Goal: Task Accomplishment & Management: Manage account settings

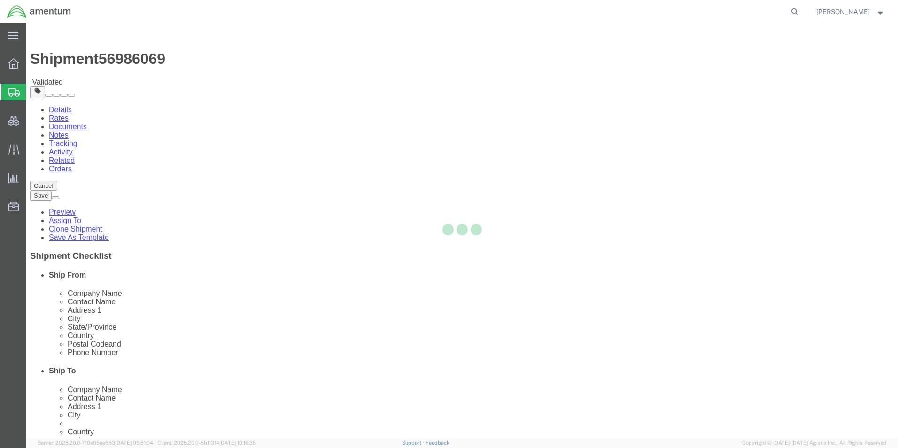
select select "42668"
select select
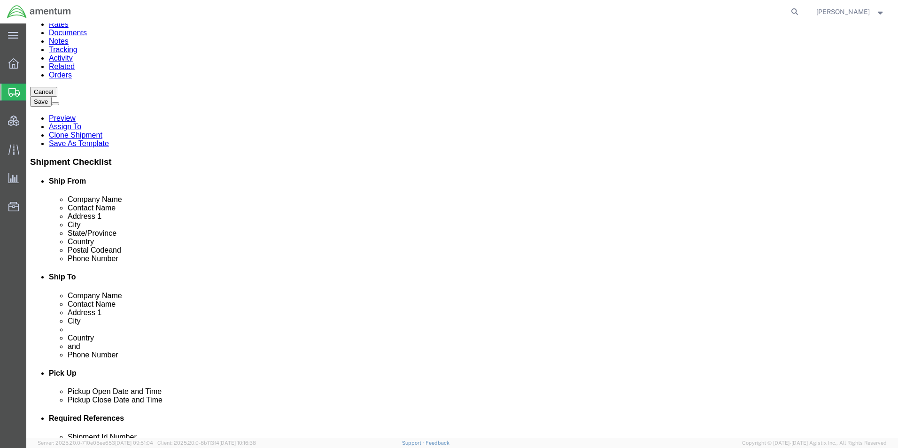
scroll to position [141, 0]
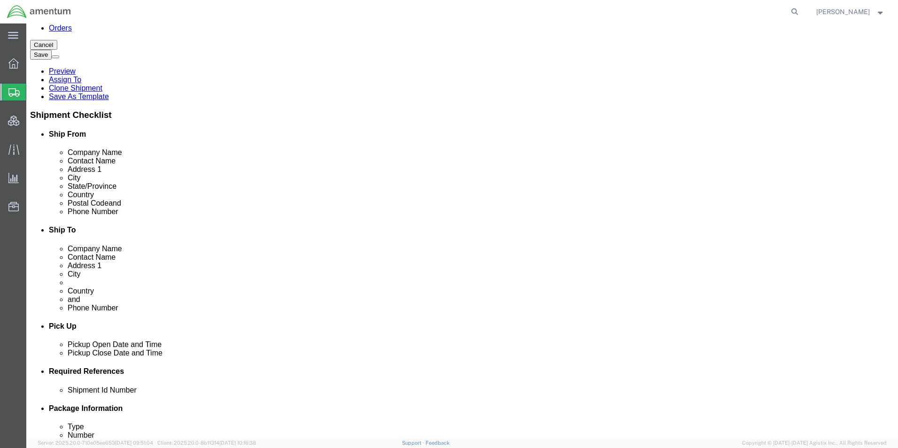
click link "Documents"
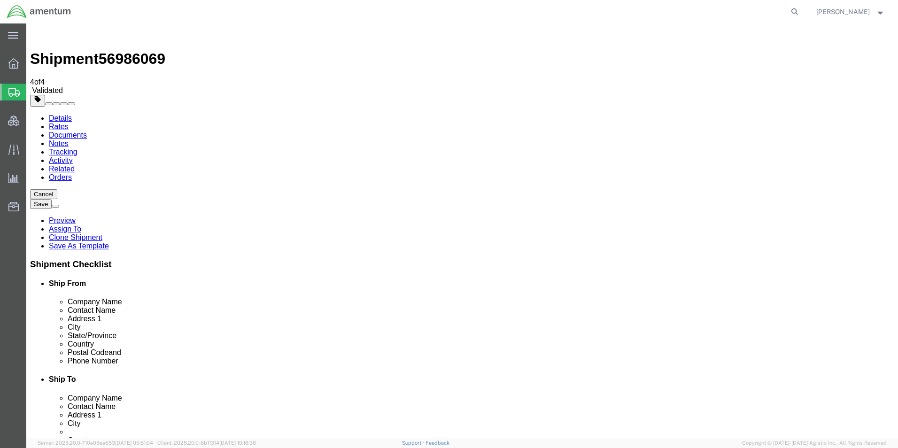
click at [69, 139] on link "Notes" at bounding box center [59, 143] width 20 height 8
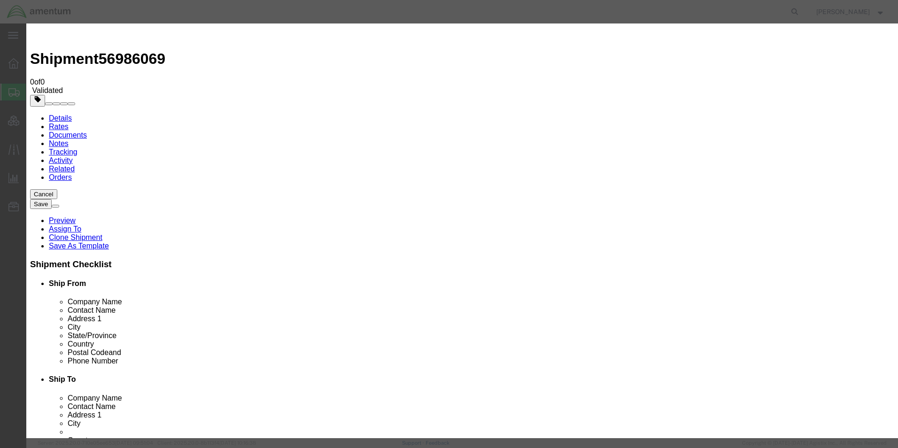
select select "PICK_UP_NOTES"
select select "PUBLIC"
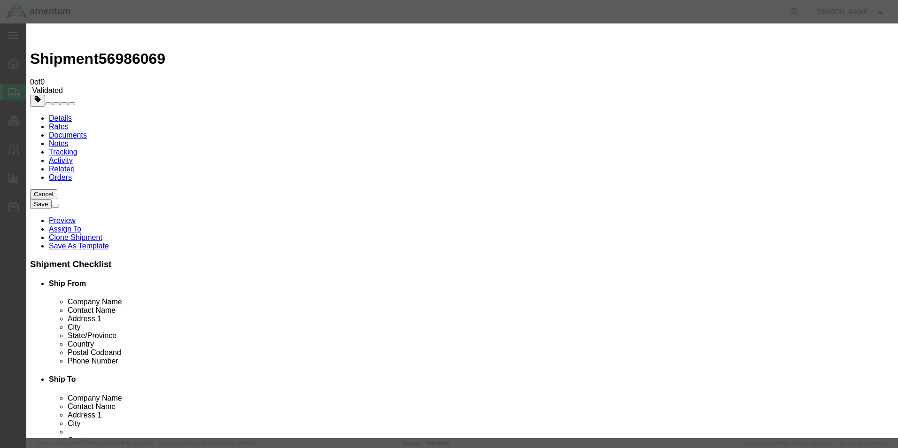
paste textarea "Pickup must be scheduled with notice, 48 hours' notice required. Requesting quo…"
type textarea "Pickup must be scheduled with notice, 48 hours' notice required. Requesting quo…"
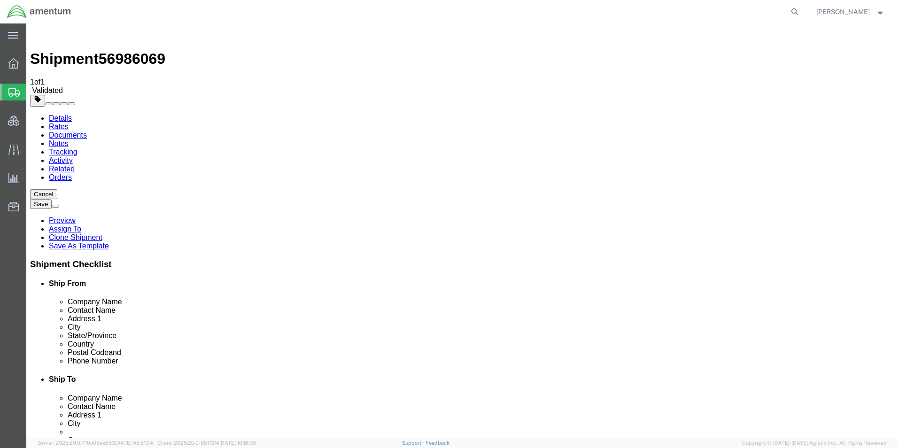
click at [0, 0] on span "Shipment Manager" at bounding box center [0, 0] width 0 height 0
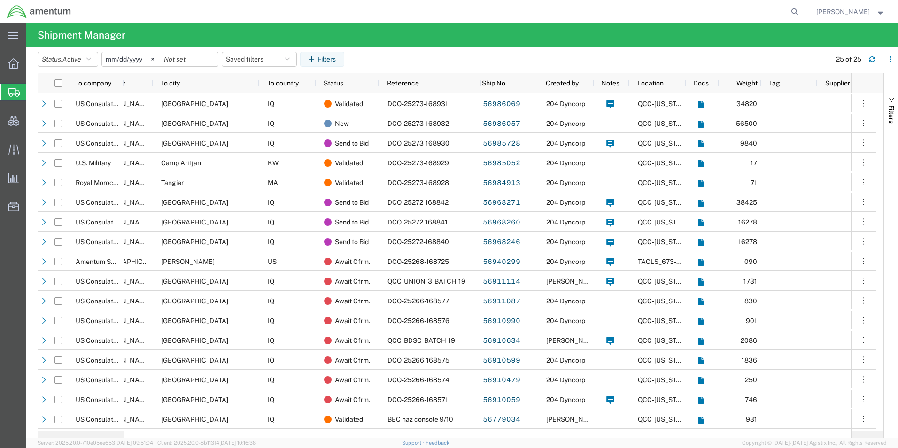
scroll to position [0, 117]
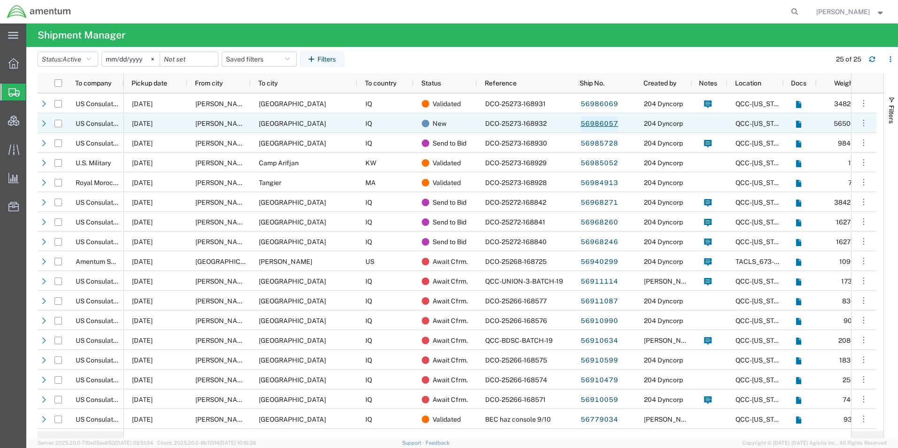
click at [602, 123] on link "56986057" at bounding box center [599, 123] width 38 height 15
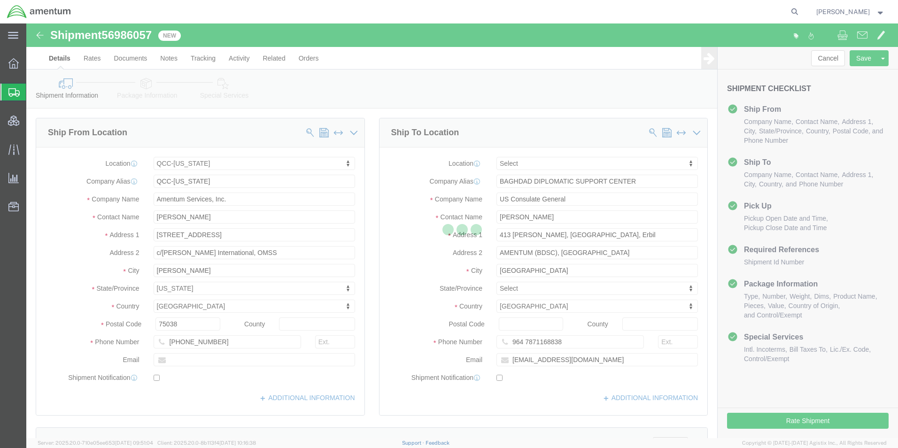
select select "42668"
select select
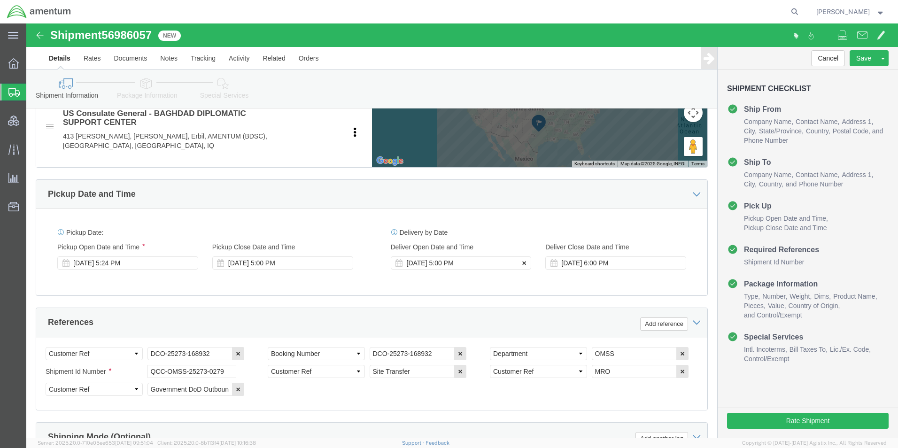
click icon
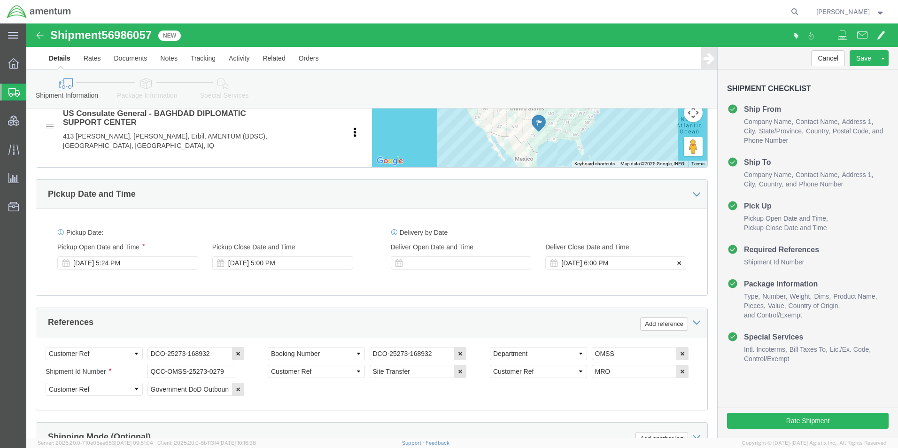
click icon
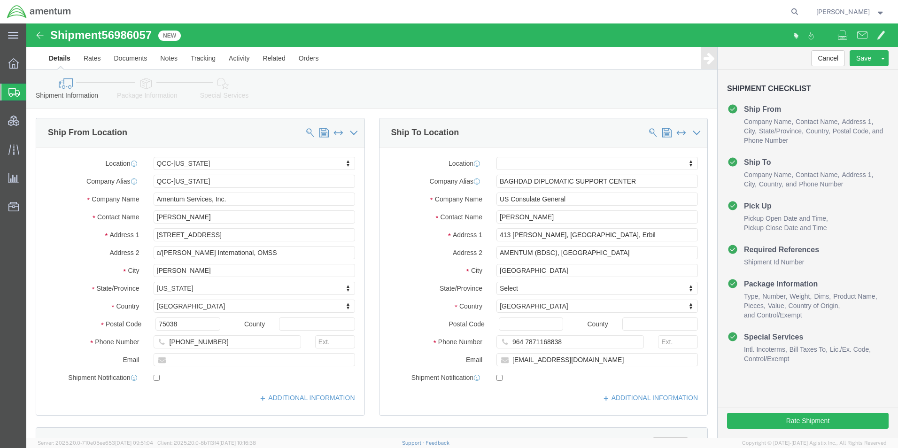
click icon
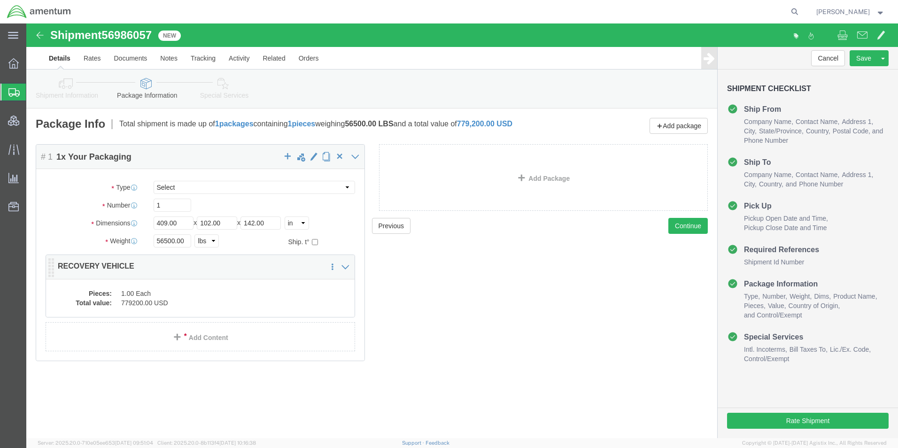
click dd "779200.00 USD"
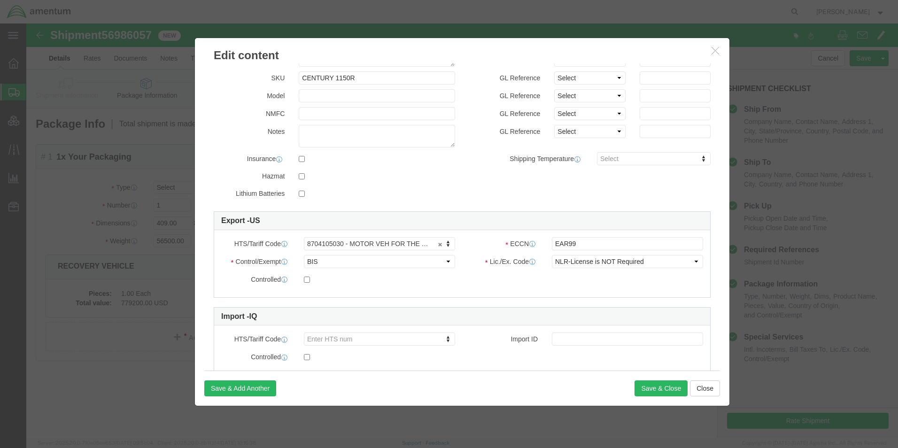
scroll to position [95, 0]
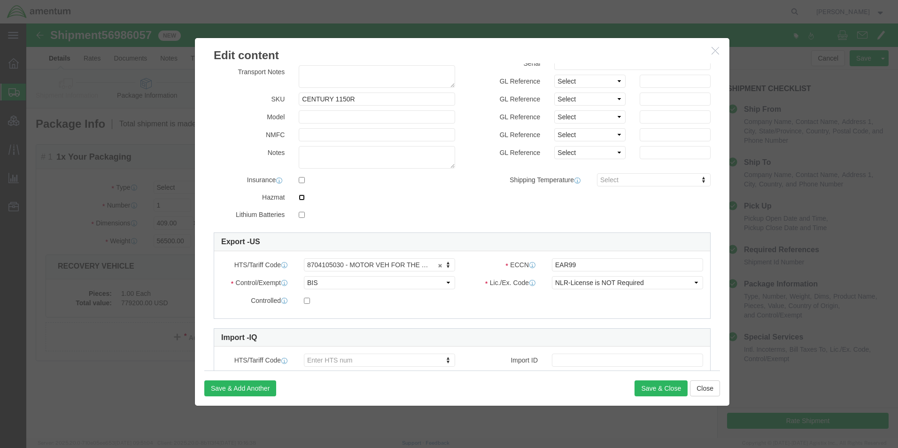
click input "checkbox"
checkbox input "true"
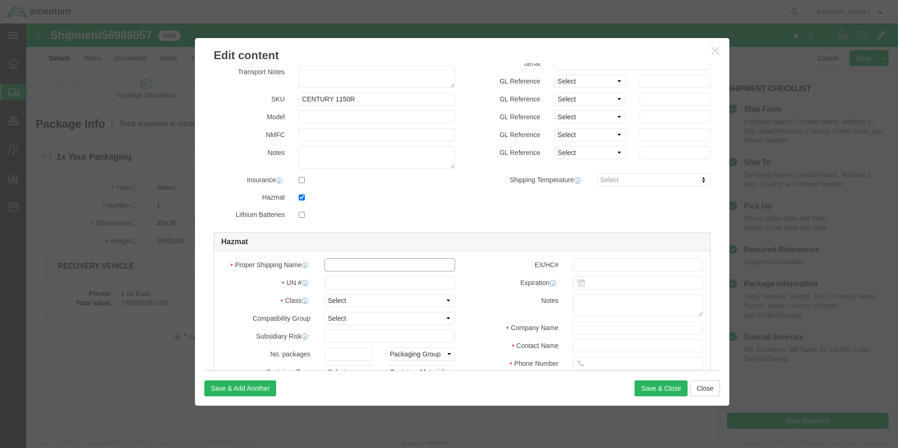
click input "text"
type input "Vehicle, Flammable Liquid Powered"
type input "3166"
select select "9 Miscellaneous"
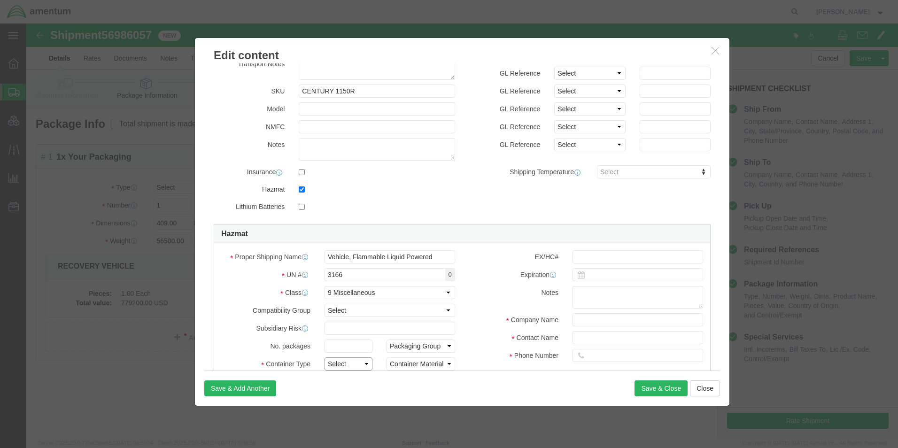
select select "BOXES"
select select "FIBERBOARD"
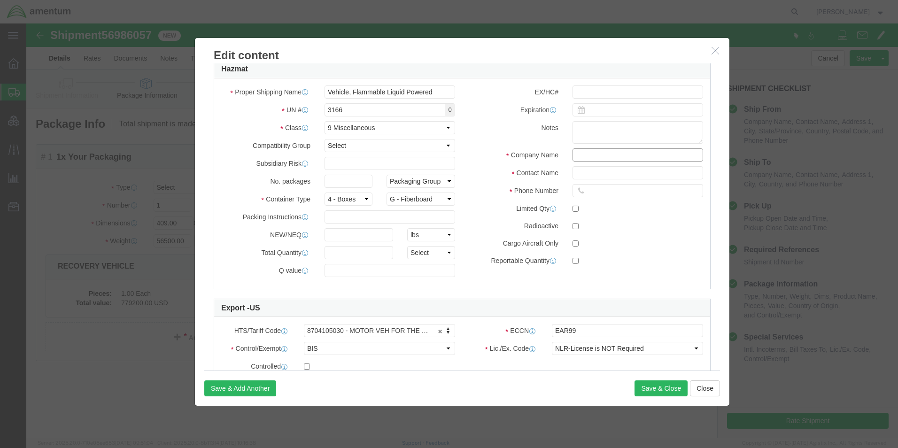
click input "text"
type input "PERS"
click input "Customer#"
type input "Customer# 10670"
type input "[PHONE_NUMBER]"
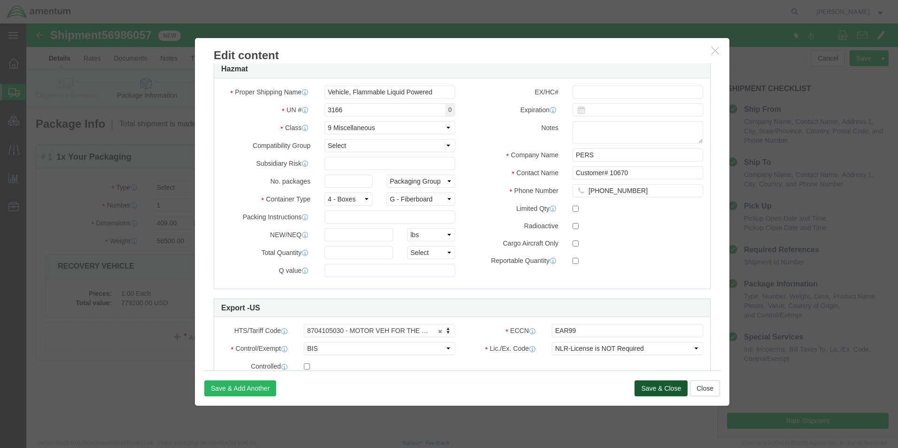
click button "Save & Close"
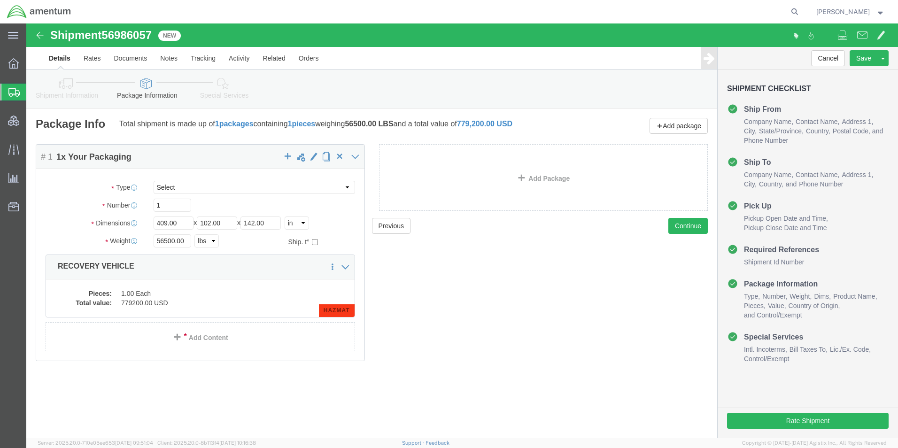
click icon
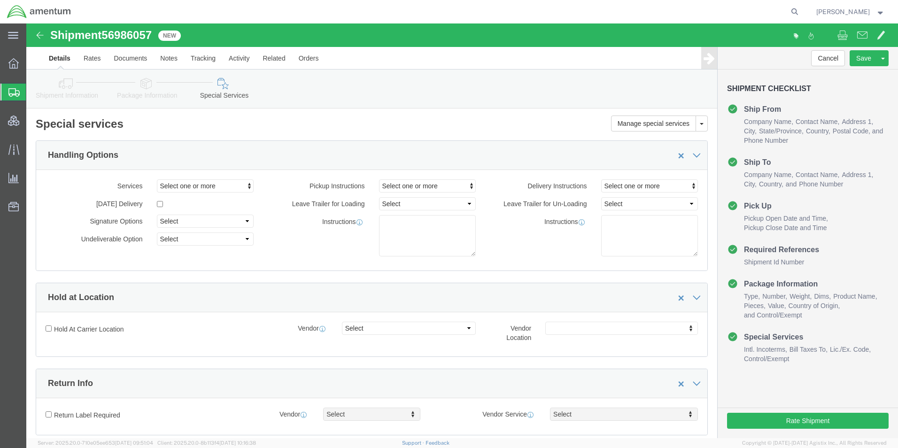
click div "Shipment Information Package Information Special Services Loading Routing"
click link "Shipment Information"
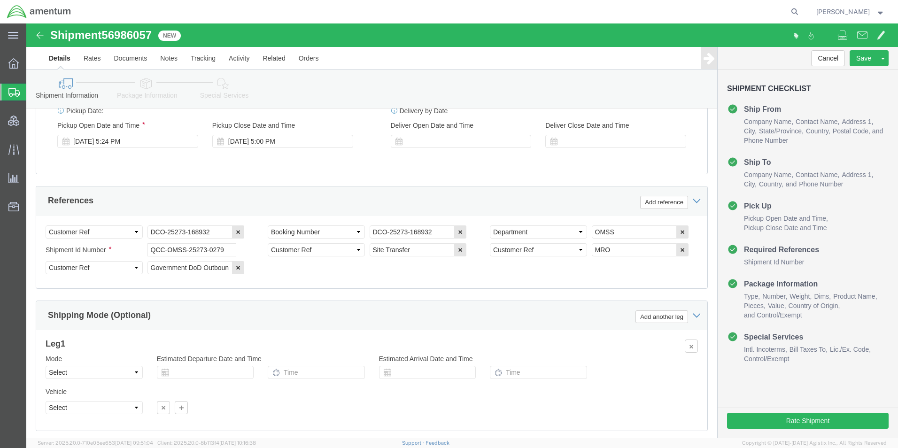
scroll to position [594, 0]
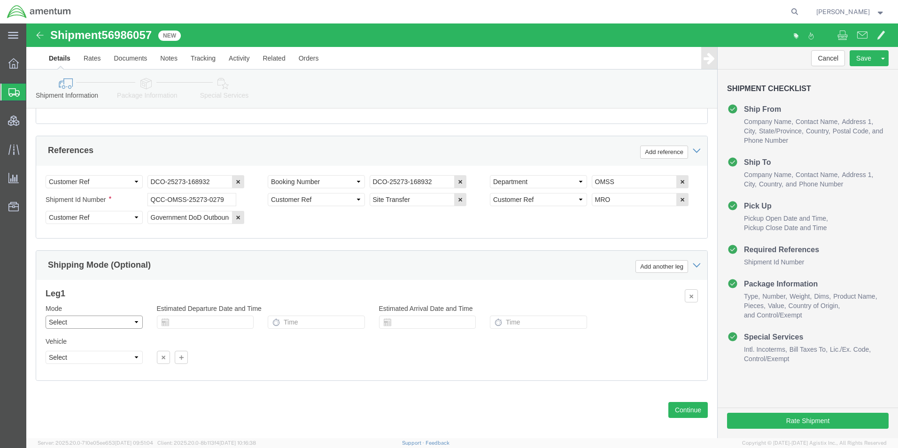
click select "Select Air Less than Truckload Multi-Leg Ocean Freight Rail Small Parcel Truckl…"
select select "OCN"
click select "Select Air Less than Truckload Multi-Leg Ocean Freight Rail Small Parcel Truckl…"
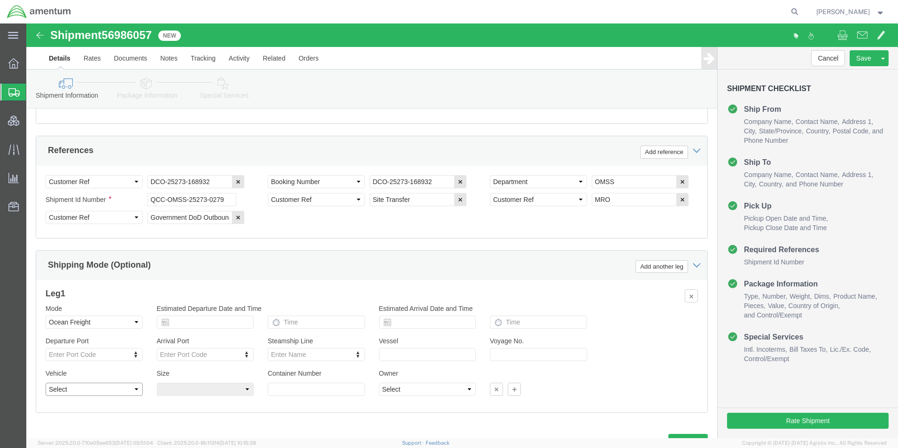
click select "Select Flat Rack Insulated Open Top Oversized Equipment Refrigerated Roll-on/Ro…"
select select "FLRK"
click select "Select Flat Rack Insulated Open Top Oversized Equipment Refrigerated Roll-on/Ro…"
click select "Select 40 Feet 45 Feet High Cube 45 Feet 20 Feet 40 Feet High Cube 20 Feet High…"
select select "40FT"
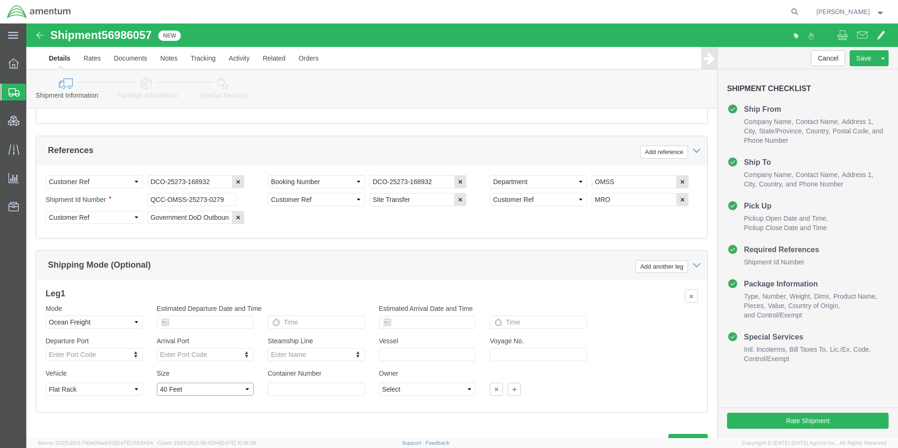
click select "Select 40 Feet 45 Feet High Cube 45 Feet 20 Feet 40 Feet High Cube 20 Feet High…"
click select "Select Shipper Vessel"
select select "Vessel"
click select "Select Shipper Vessel"
click button "Continue"
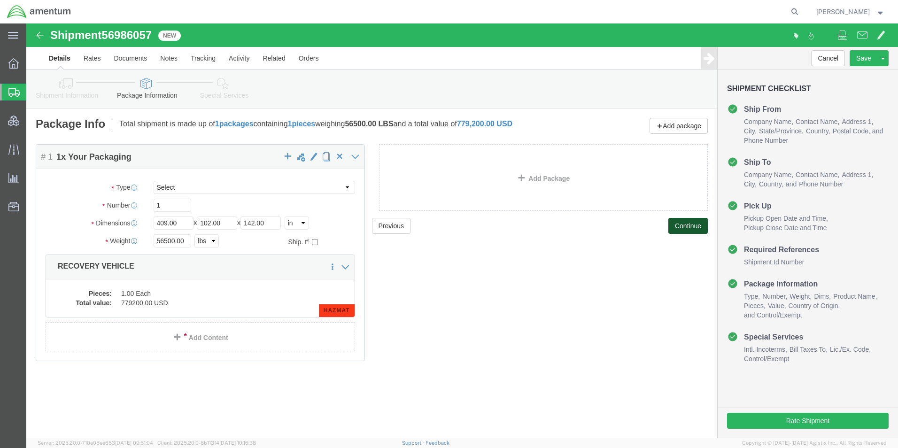
scroll to position [0, 0]
click icon
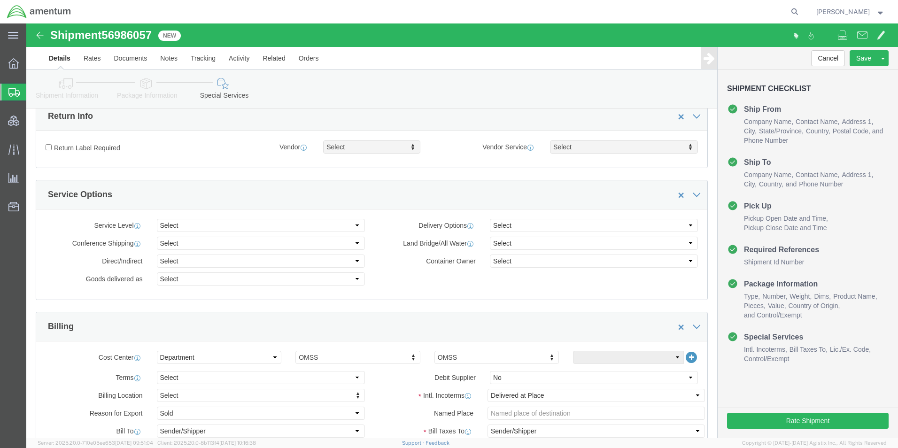
scroll to position [282, 0]
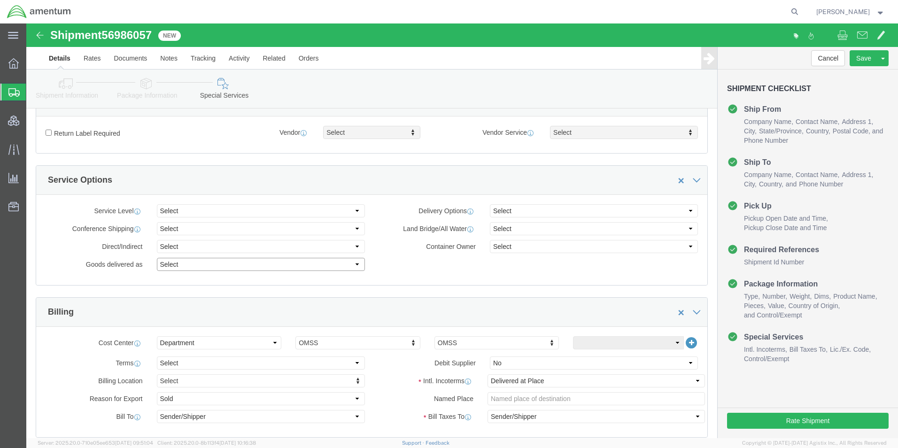
click select "Select Break bulk cargo Bulk packages Unitized cargo"
select select "UNITIZEDCARGO"
click select "Select Break bulk cargo Bulk packages Unitized cargo"
click select "Select Shipper Vessel"
select select "Vessel"
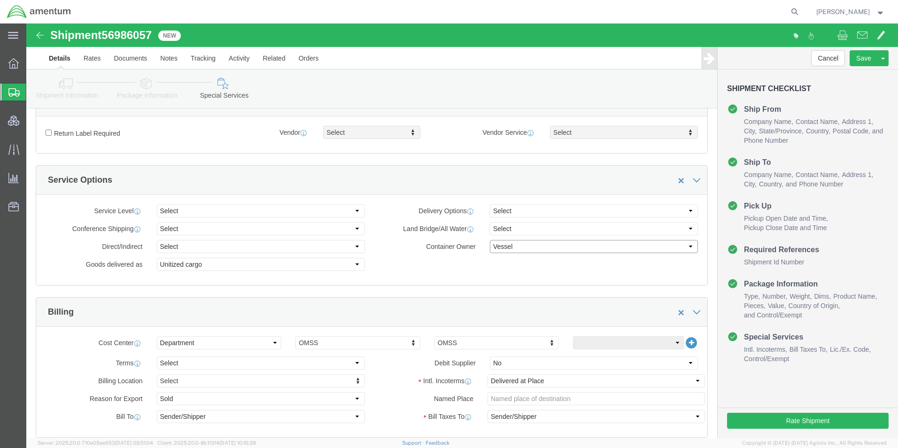
click select "Select Shipper Vessel"
click div "Conference Shipping Select Conference Non-Conference Direct/Indirect Select Dir…"
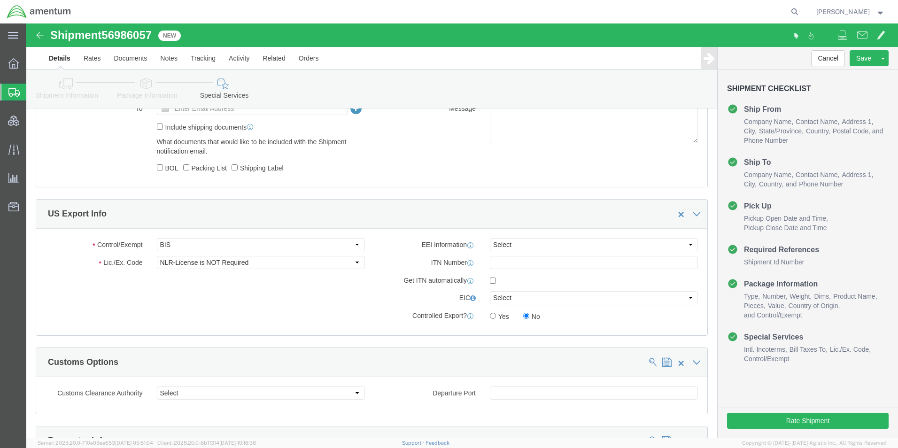
scroll to position [751, 0]
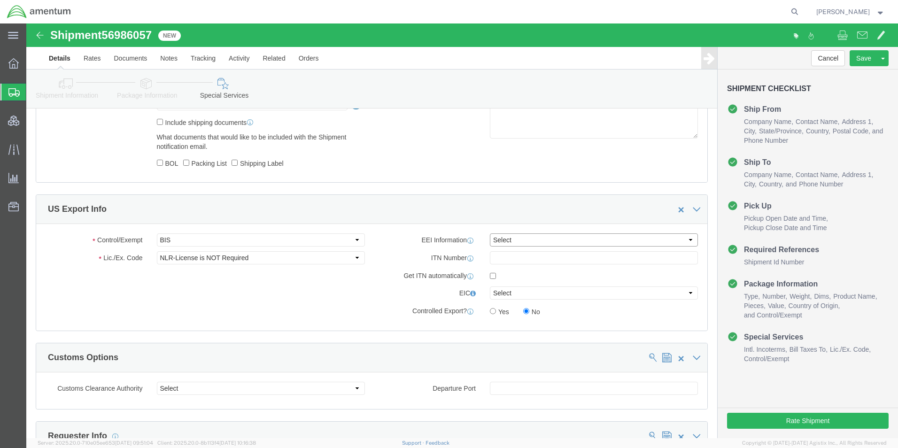
click select "Select AES-Direct EEI Carrier File EEI EEI Exempt"
select select "CFIL"
click select "Select AES-Direct EEI Carrier File EEI EEI Exempt"
click button "Rate Shipment"
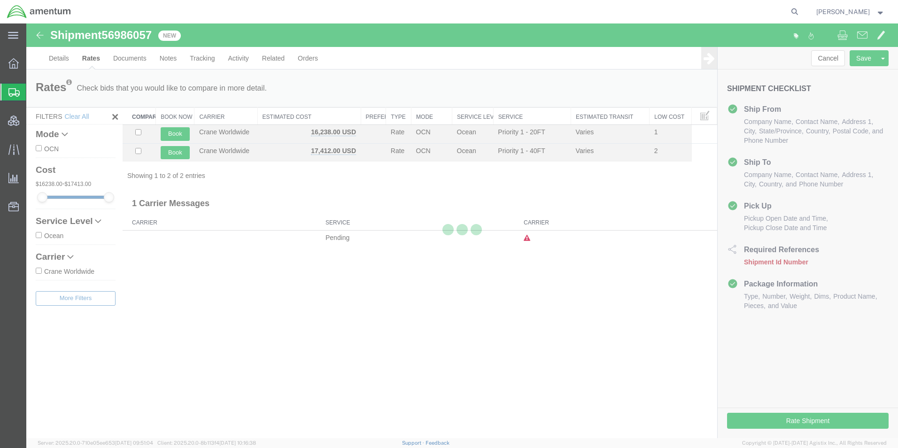
scroll to position [0, 0]
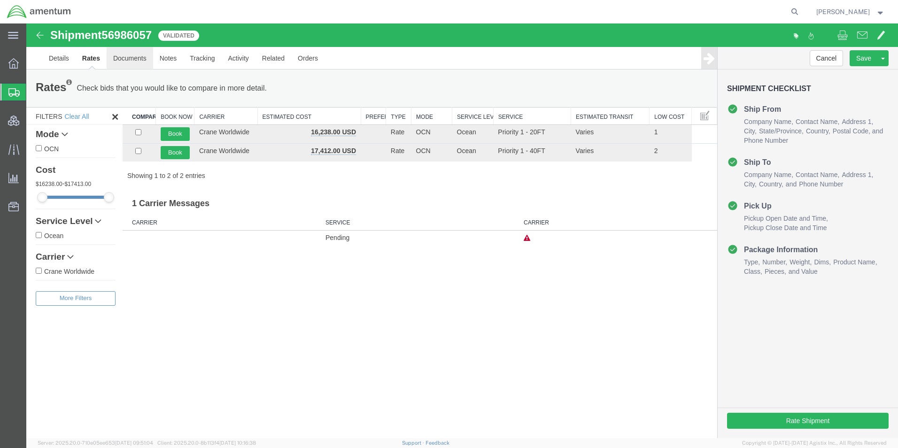
click at [131, 59] on link "Documents" at bounding box center [130, 58] width 46 height 23
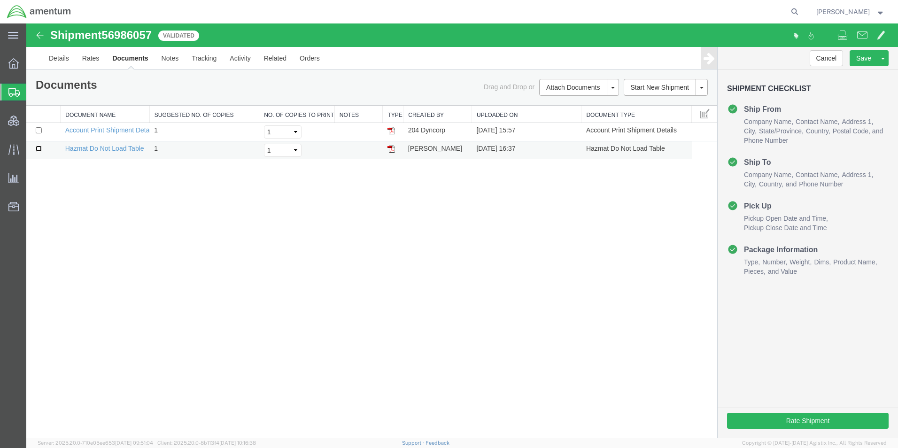
click at [38, 150] on input "checkbox" at bounding box center [39, 149] width 6 height 6
checkbox input "true"
click at [582, 147] on link "Remove Documents" at bounding box center [578, 145] width 82 height 14
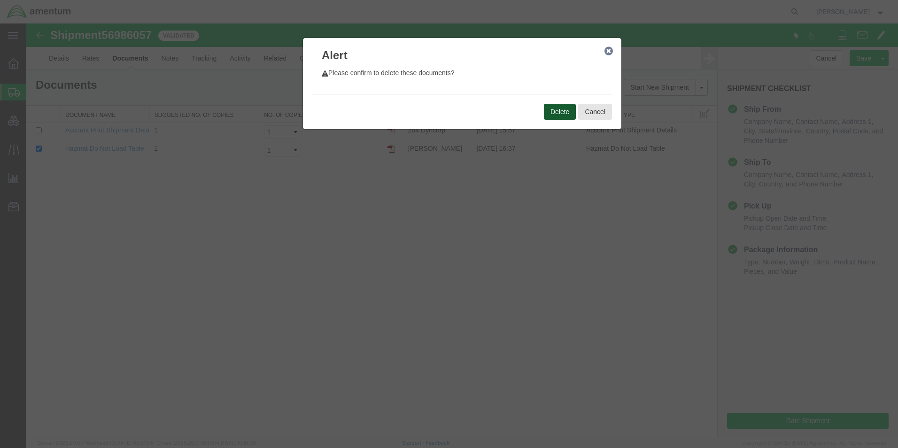
click at [566, 109] on button "Delete" at bounding box center [560, 112] width 32 height 16
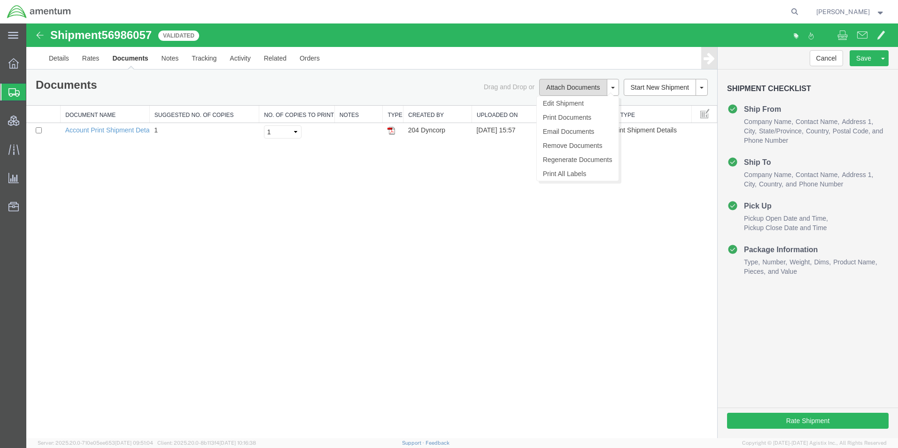
click at [574, 90] on button "Attach Documents" at bounding box center [573, 87] width 68 height 17
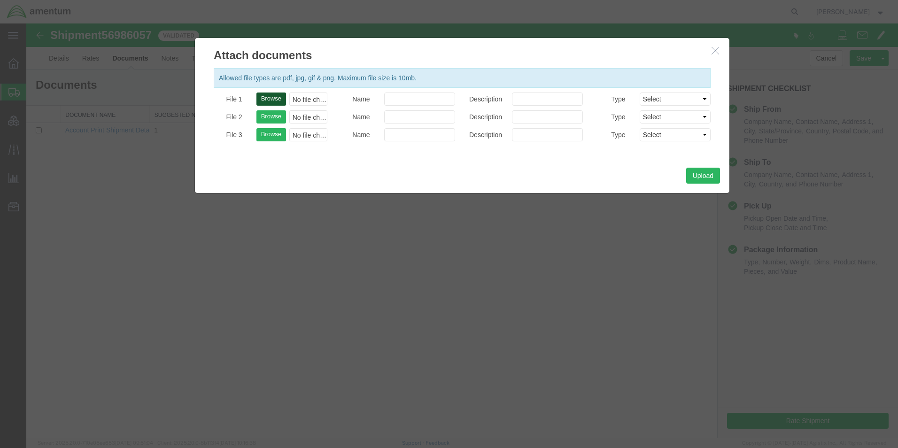
click at [274, 101] on button "Browse" at bounding box center [271, 98] width 30 height 13
type input "C:\fakepath\QCC-OMSS-25273-0279 - Preliminary IMO.pdf"
click at [429, 100] on input "Name" at bounding box center [419, 98] width 71 height 13
type input "Preliminary IMO"
type input "IMO"
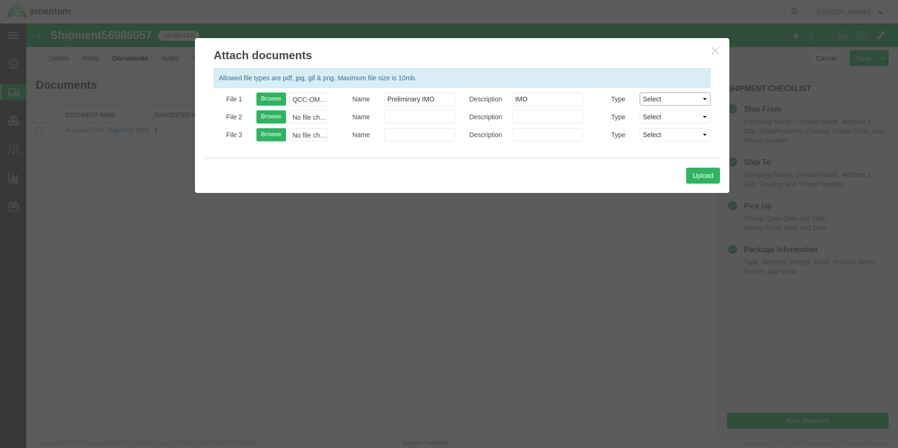
select select "MULTIMODAL_HAZMAT"
click at [693, 176] on button "Upload" at bounding box center [703, 176] width 34 height 16
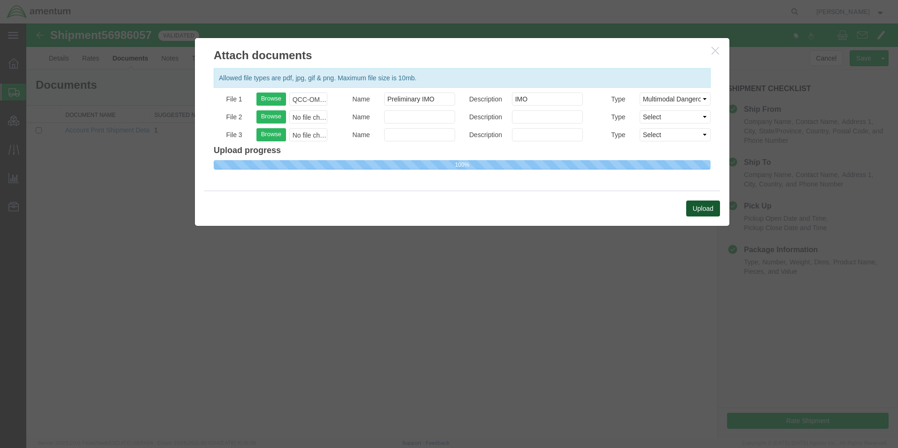
select select
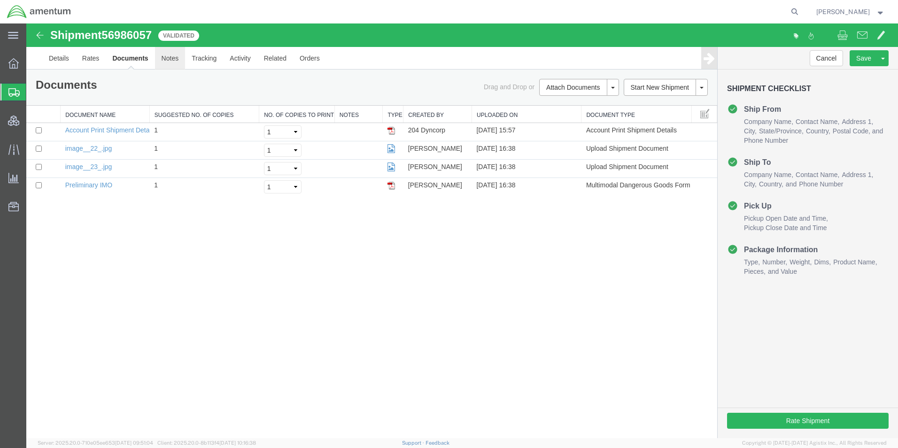
click at [164, 65] on link "Notes" at bounding box center [170, 58] width 31 height 23
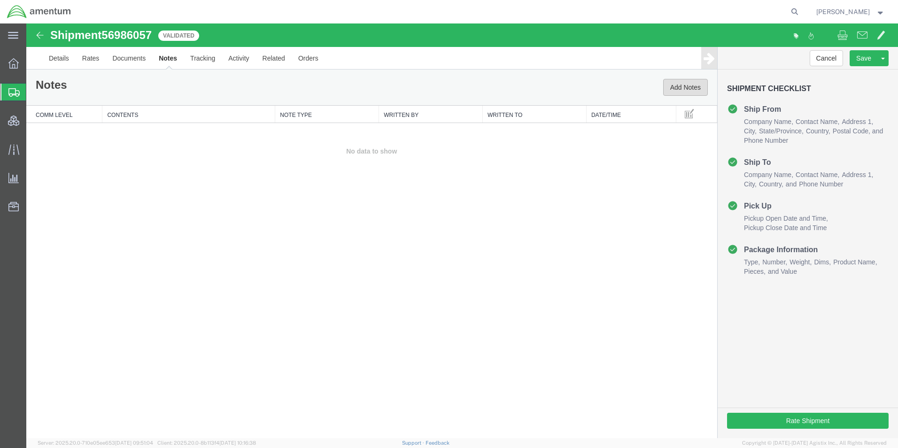
click at [689, 92] on button "Add Notes" at bounding box center [685, 87] width 45 height 17
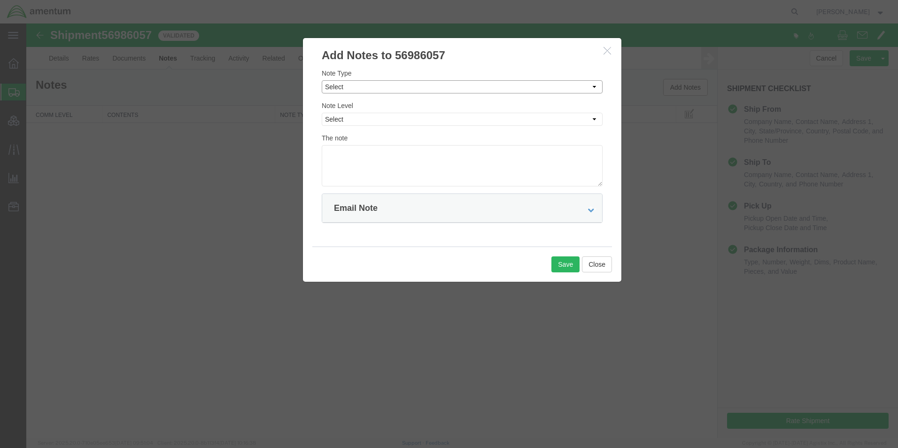
click at [415, 84] on select "Select Approval Bid Notes Carrier Change Notes Claim Notes Content Hazmat Notes…" at bounding box center [462, 86] width 281 height 13
select select "PICK_UP_NOTES"
click at [322, 80] on select "Select Approval Bid Notes Carrier Change Notes Claim Notes Content Hazmat Notes…" at bounding box center [462, 86] width 281 height 13
click at [357, 119] on select "Select Private to Account Private to Vendor Public" at bounding box center [462, 119] width 281 height 13
select select "PUBLIC"
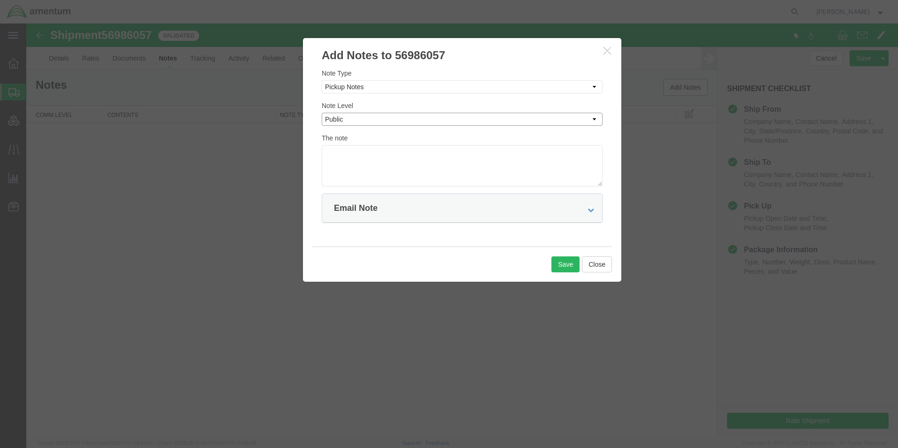
click at [322, 113] on select "Select Private to Account Private to Vendor Public" at bounding box center [462, 119] width 281 height 13
click at [353, 165] on textarea at bounding box center [462, 165] width 281 height 41
paste textarea "Pickup must be scheduled with notice, 48 hours' notice required. Requesting quo…"
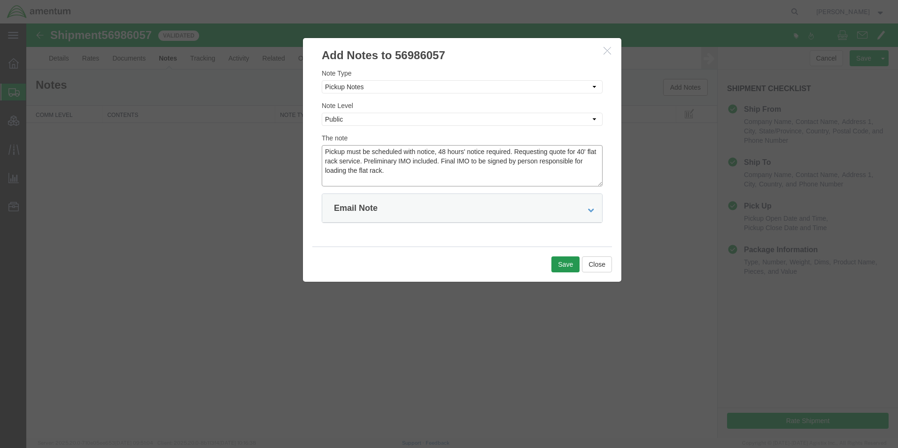
type textarea "Pickup must be scheduled with notice, 48 hours' notice required. Requesting quo…"
click at [562, 262] on button "Save" at bounding box center [565, 264] width 28 height 16
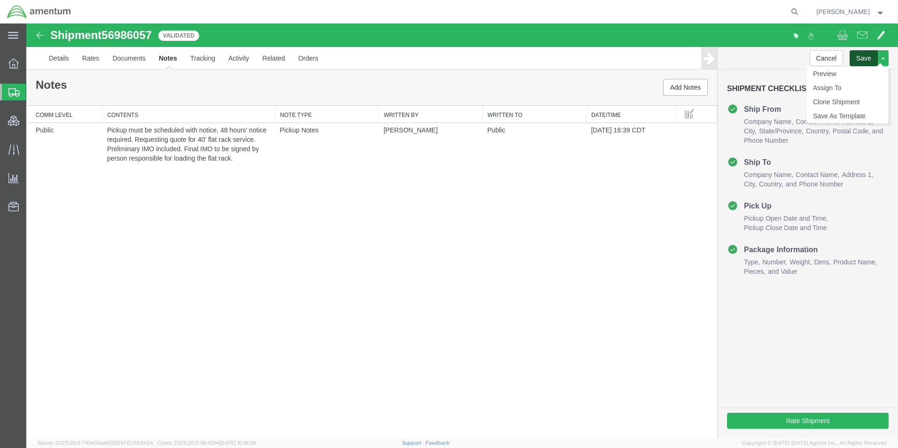
click at [864, 55] on button "Save" at bounding box center [863, 58] width 28 height 16
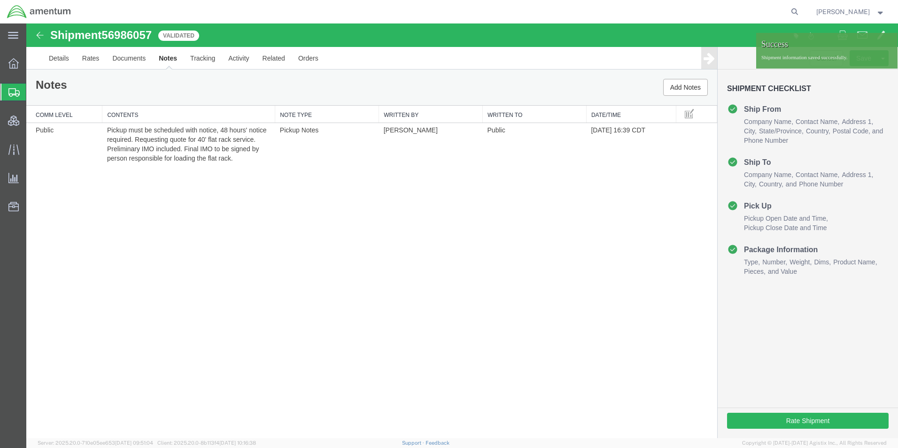
click at [0, 0] on span "Shipment Manager" at bounding box center [0, 0] width 0 height 0
